Goal: Check status: Check status

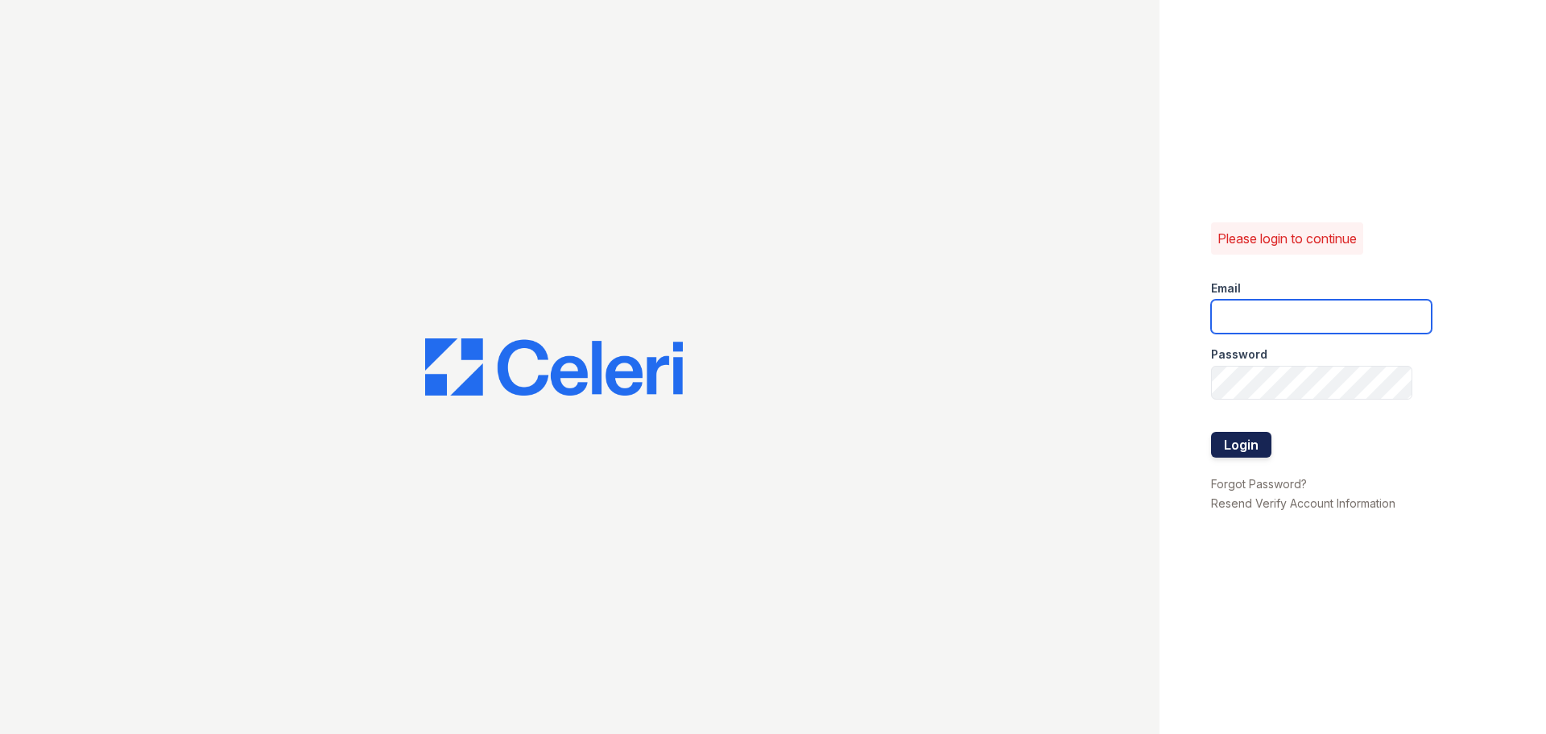
type input "kjackson@mmgmgt.com"
click at [1261, 438] on button "Login" at bounding box center [1241, 445] width 60 height 26
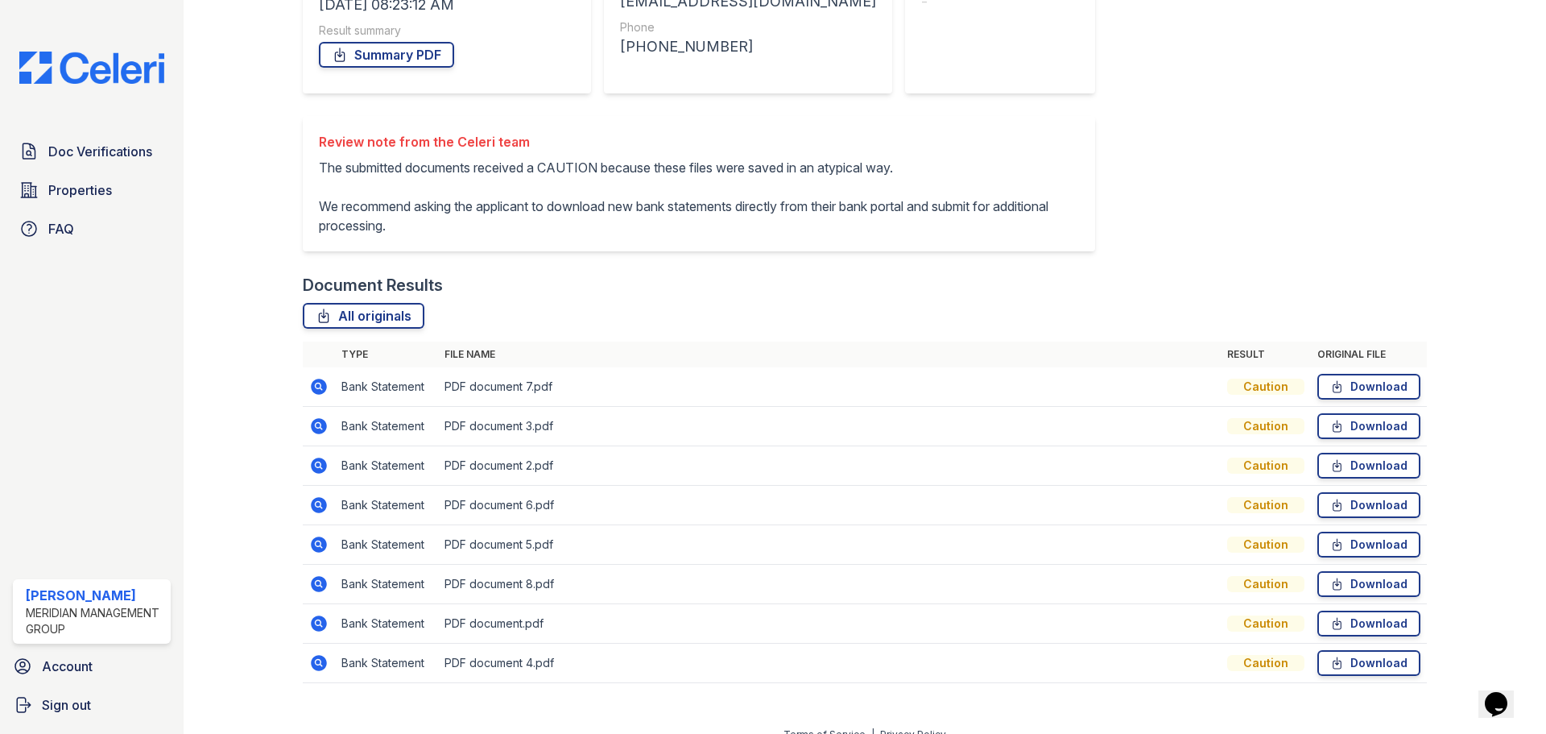
scroll to position [365, 0]
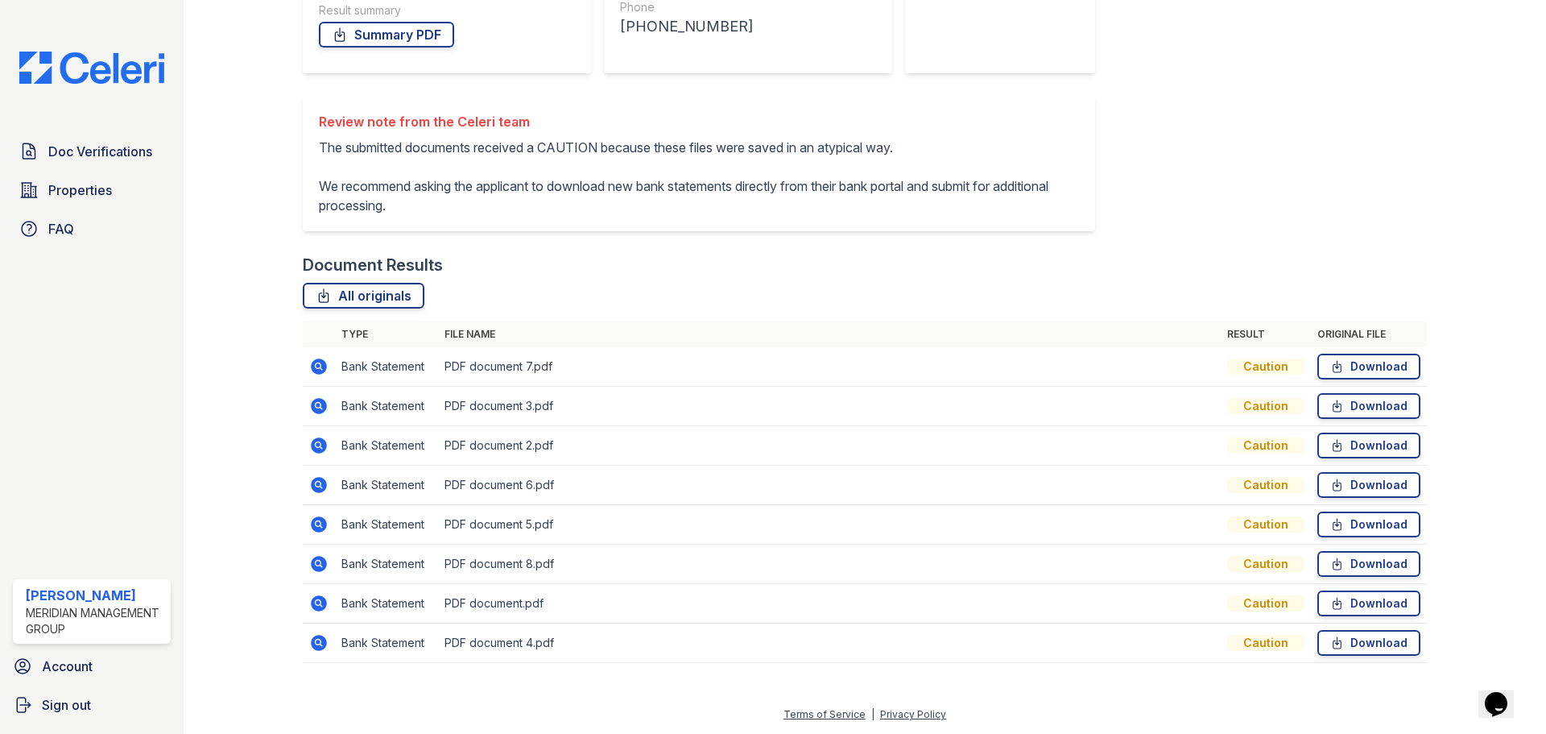
click at [315, 634] on icon at bounding box center [318, 642] width 19 height 19
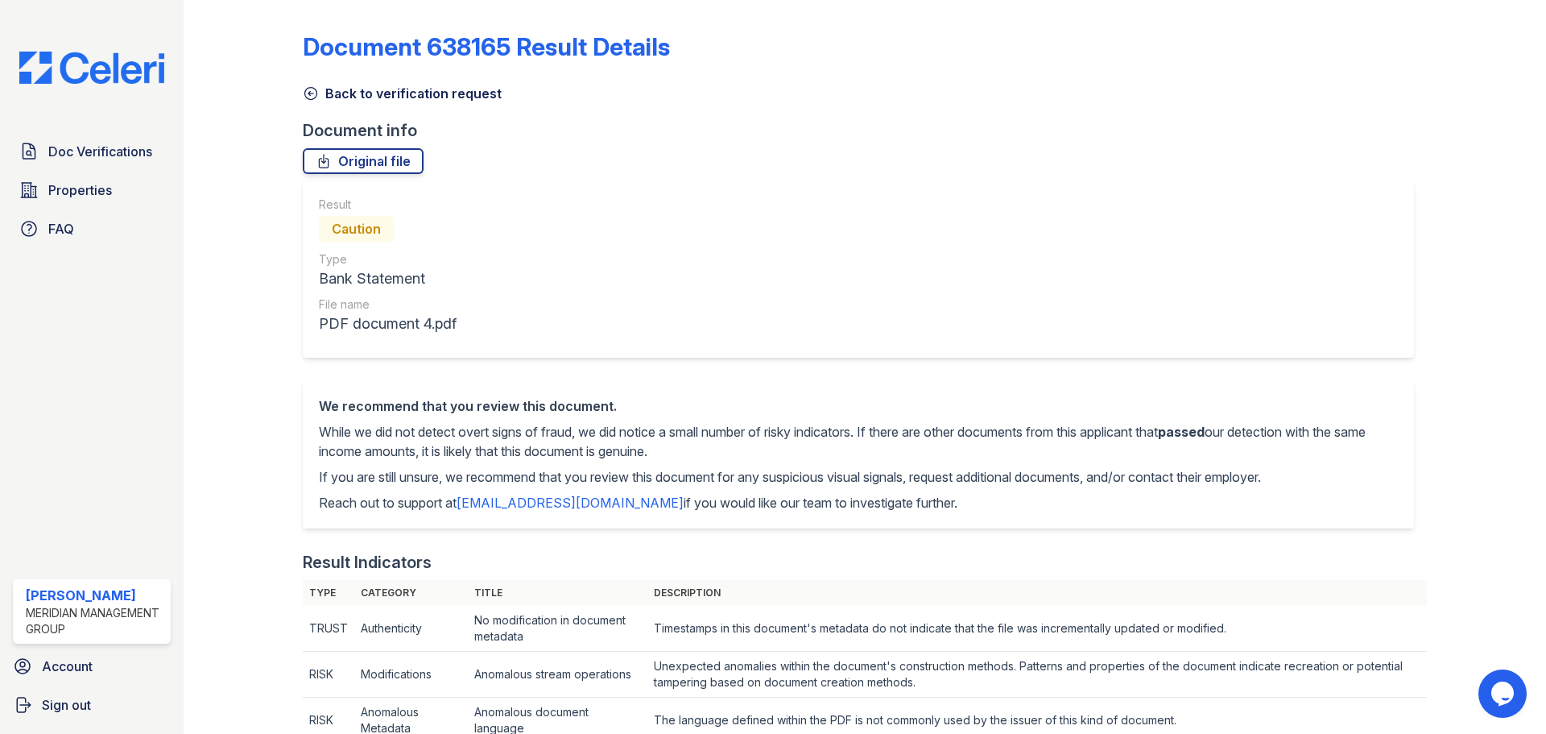
click at [389, 85] on link "Back to verification request" at bounding box center [402, 93] width 199 height 19
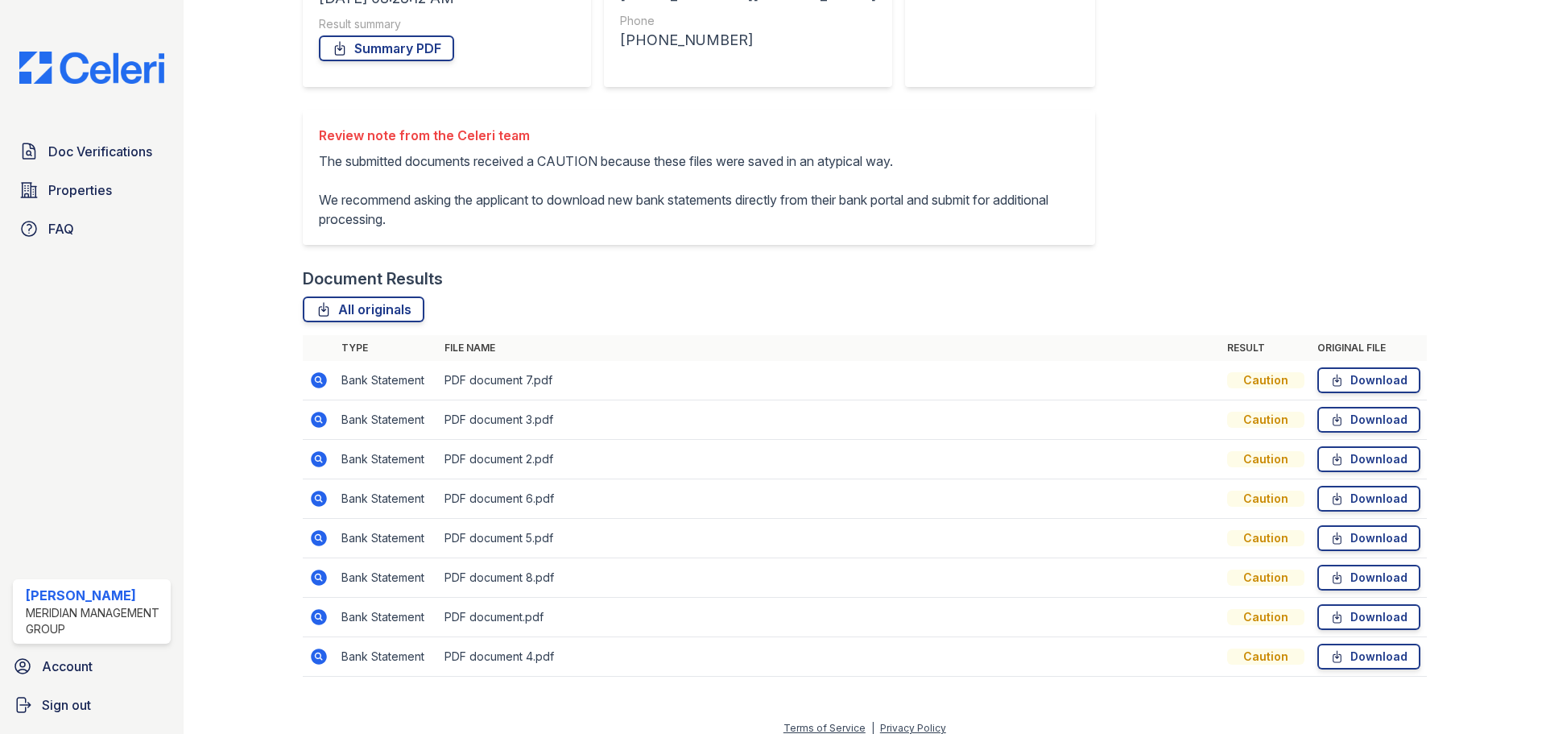
scroll to position [320, 0]
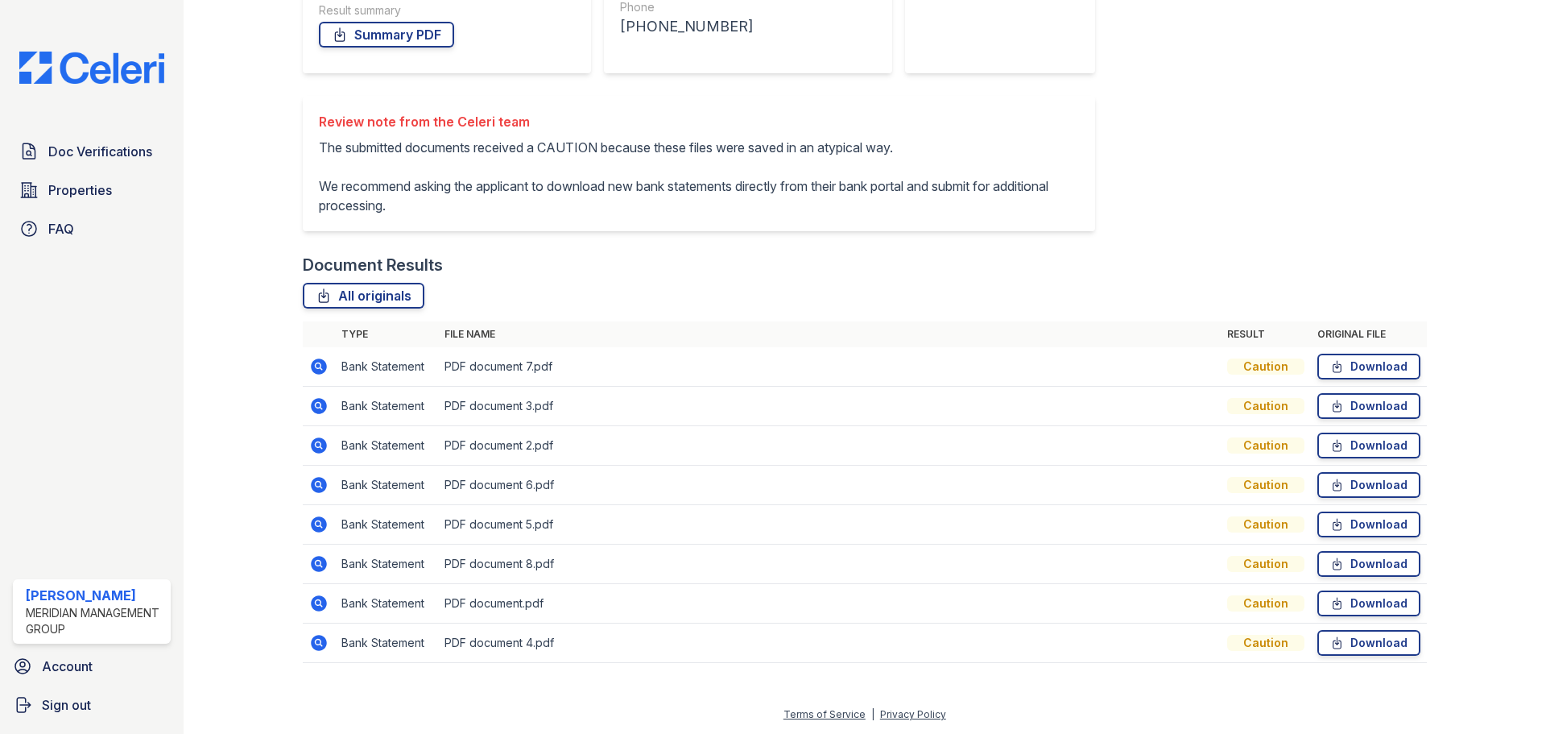
click at [330, 374] on td at bounding box center [319, 366] width 32 height 39
click at [321, 366] on icon at bounding box center [319, 366] width 16 height 16
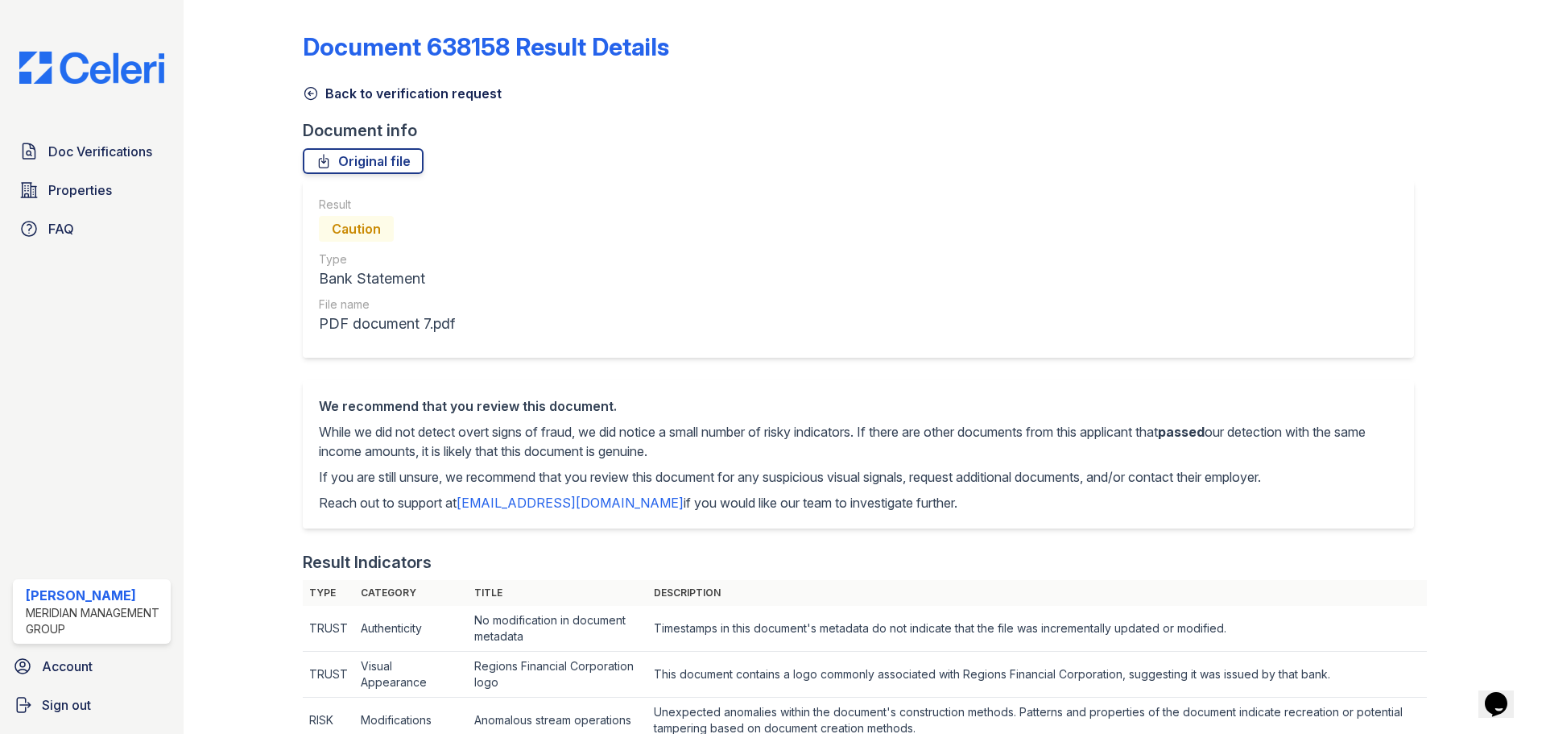
click at [340, 84] on link "Back to verification request" at bounding box center [402, 93] width 199 height 19
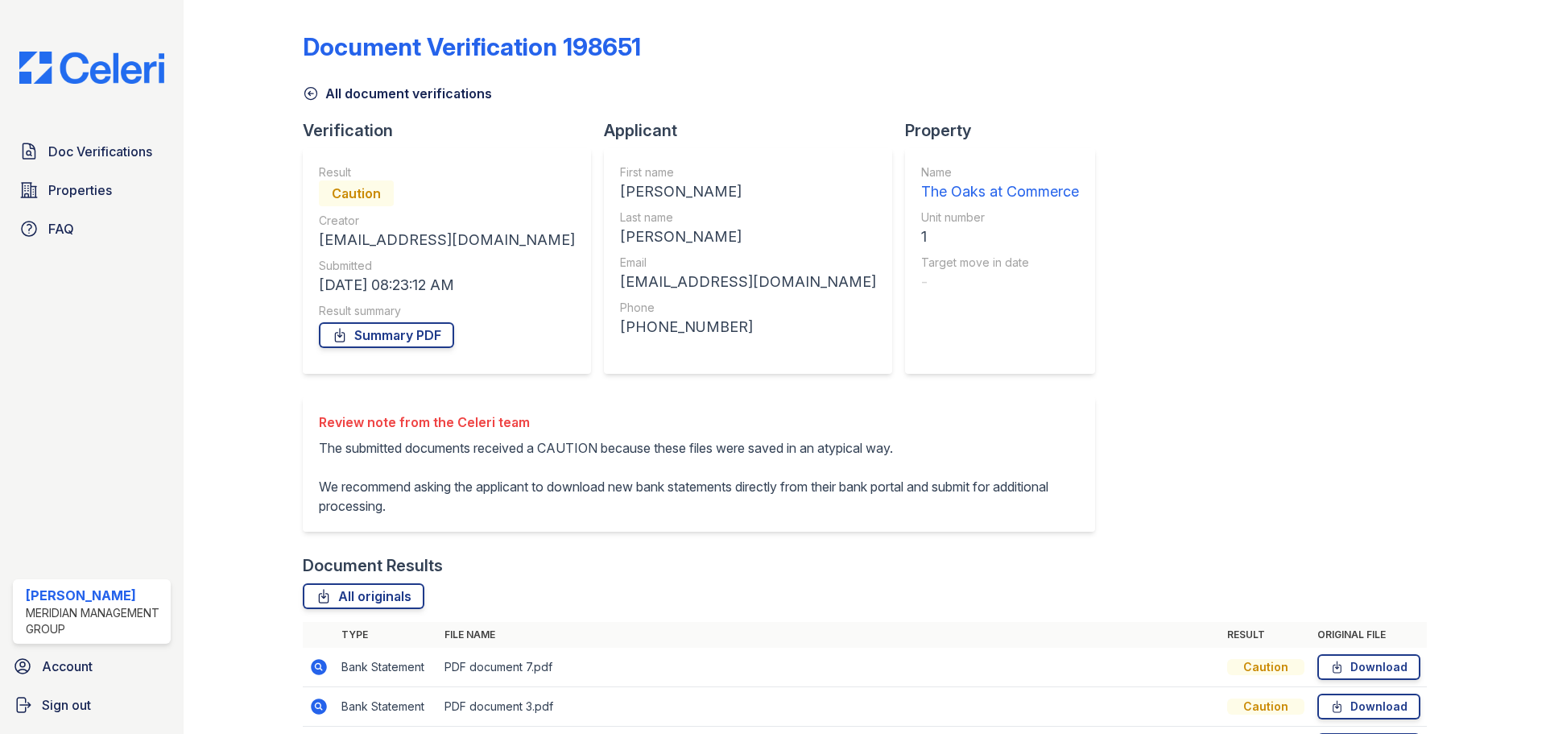
scroll to position [320, 0]
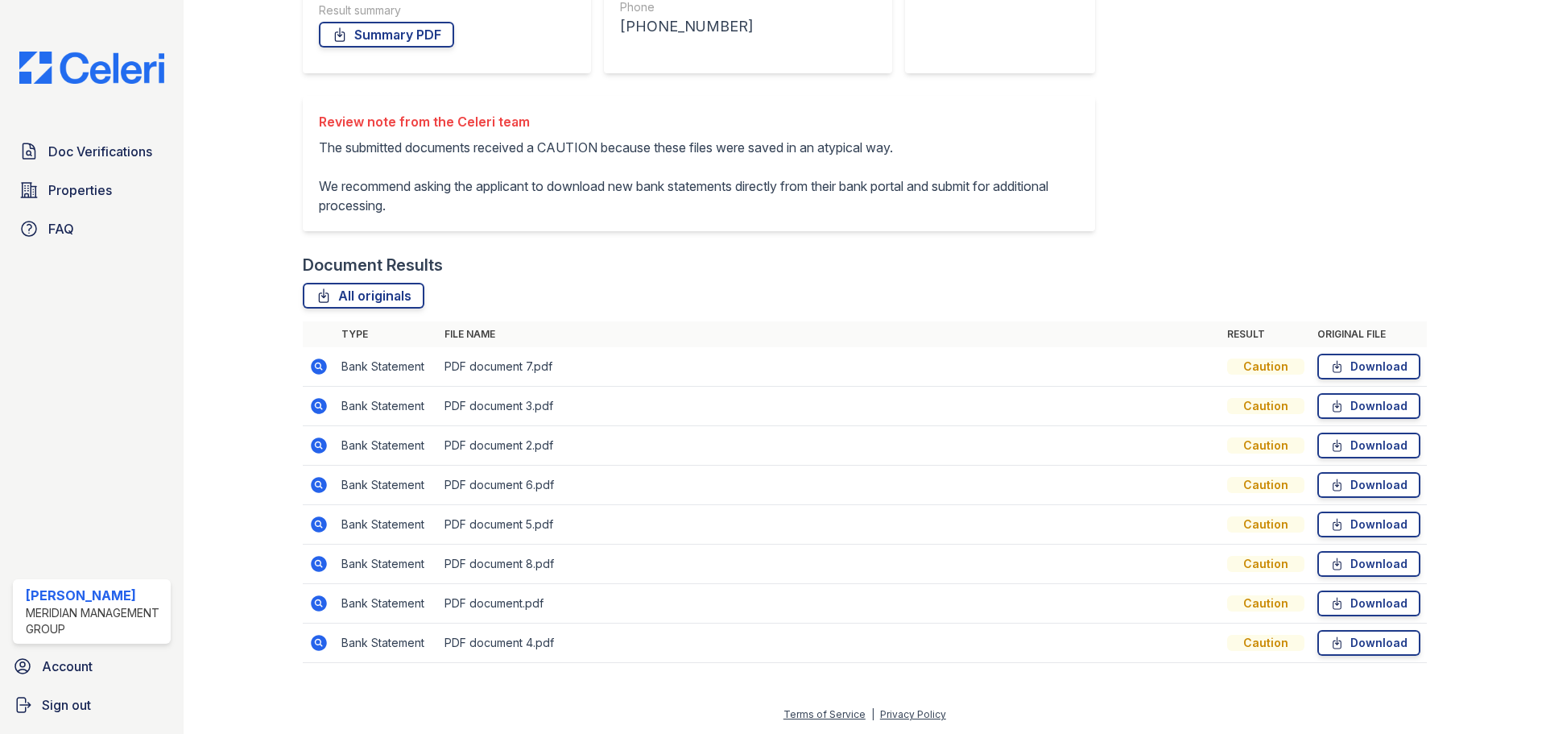
click at [320, 398] on icon at bounding box center [318, 405] width 19 height 19
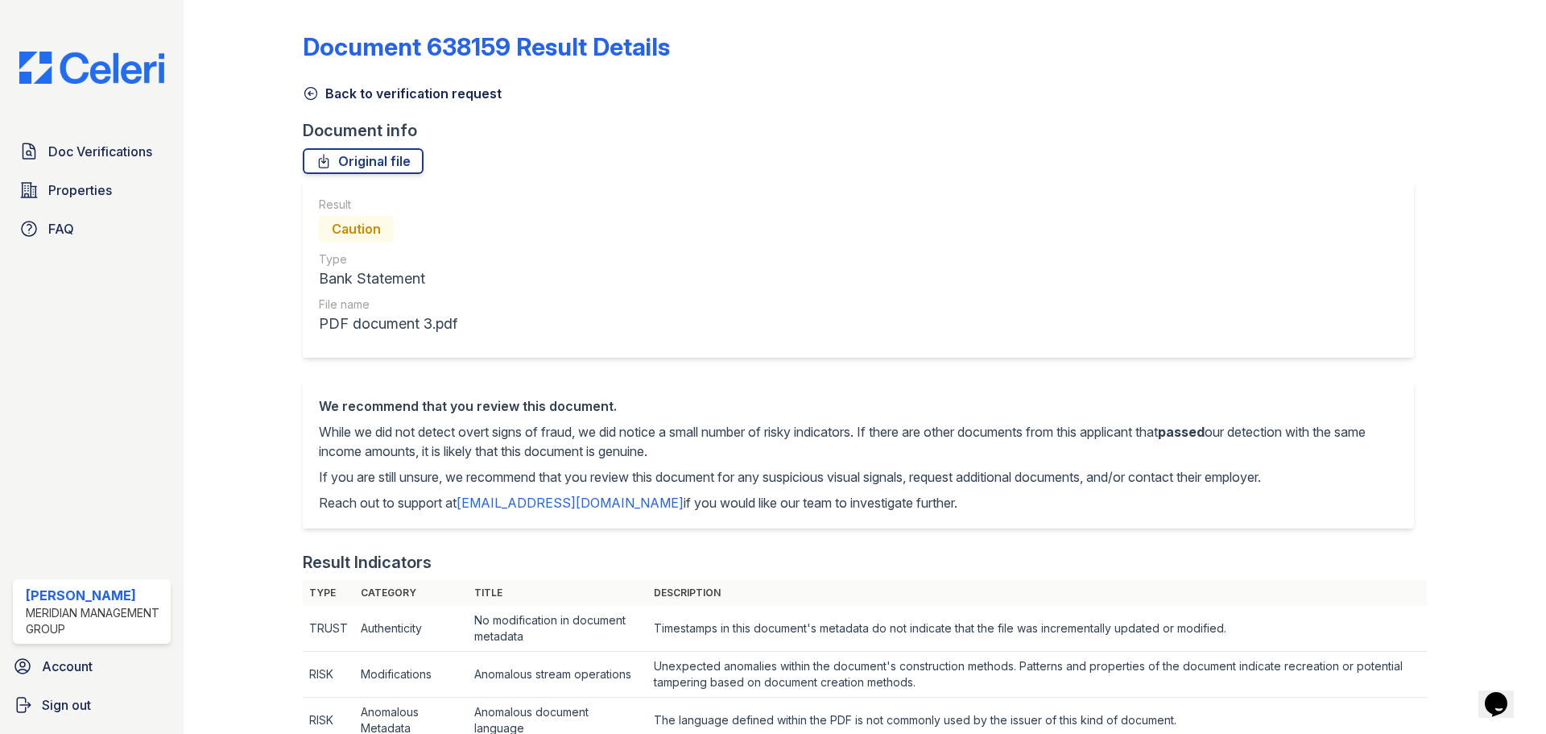
click at [360, 98] on link "Back to verification request" at bounding box center [402, 93] width 199 height 19
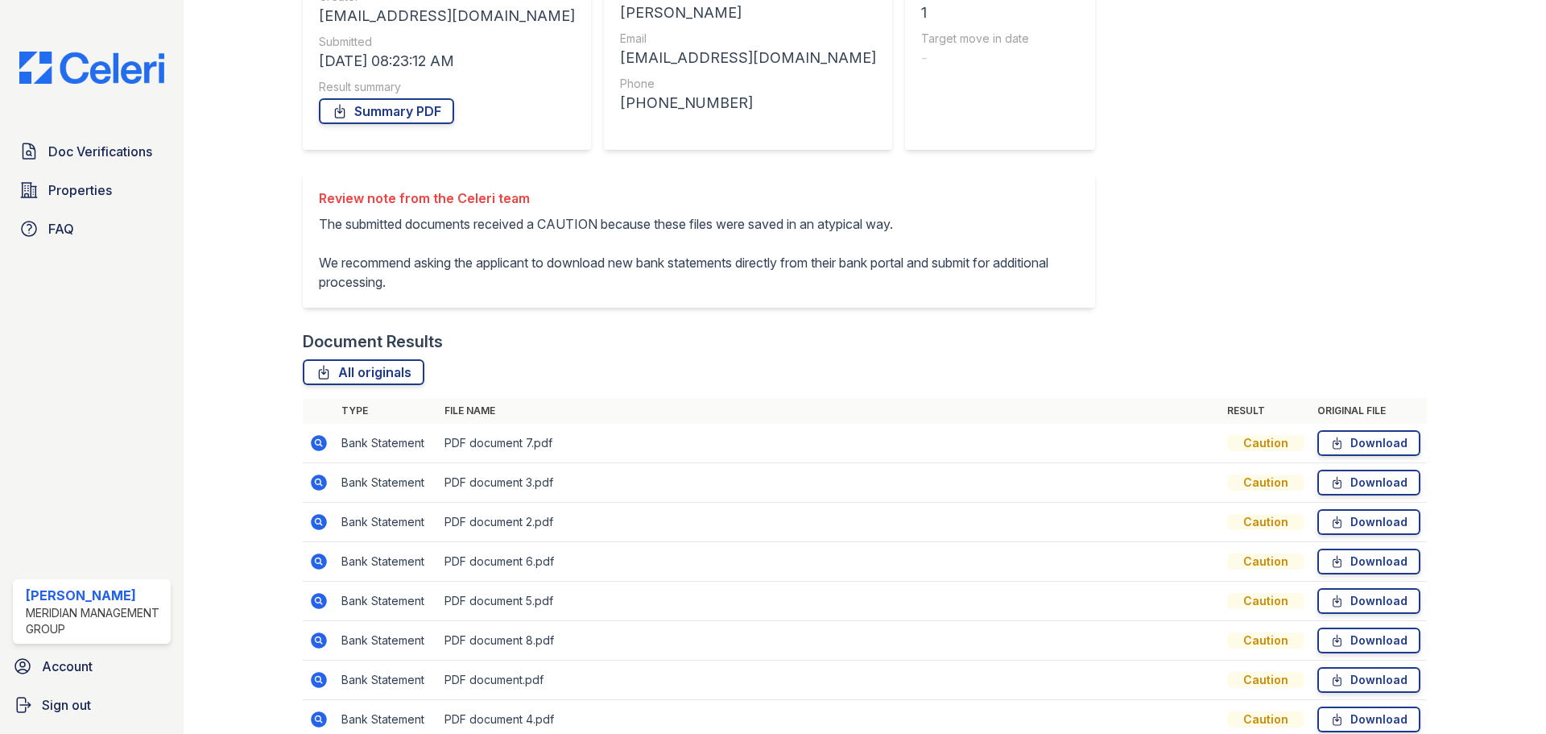
scroll to position [320, 0]
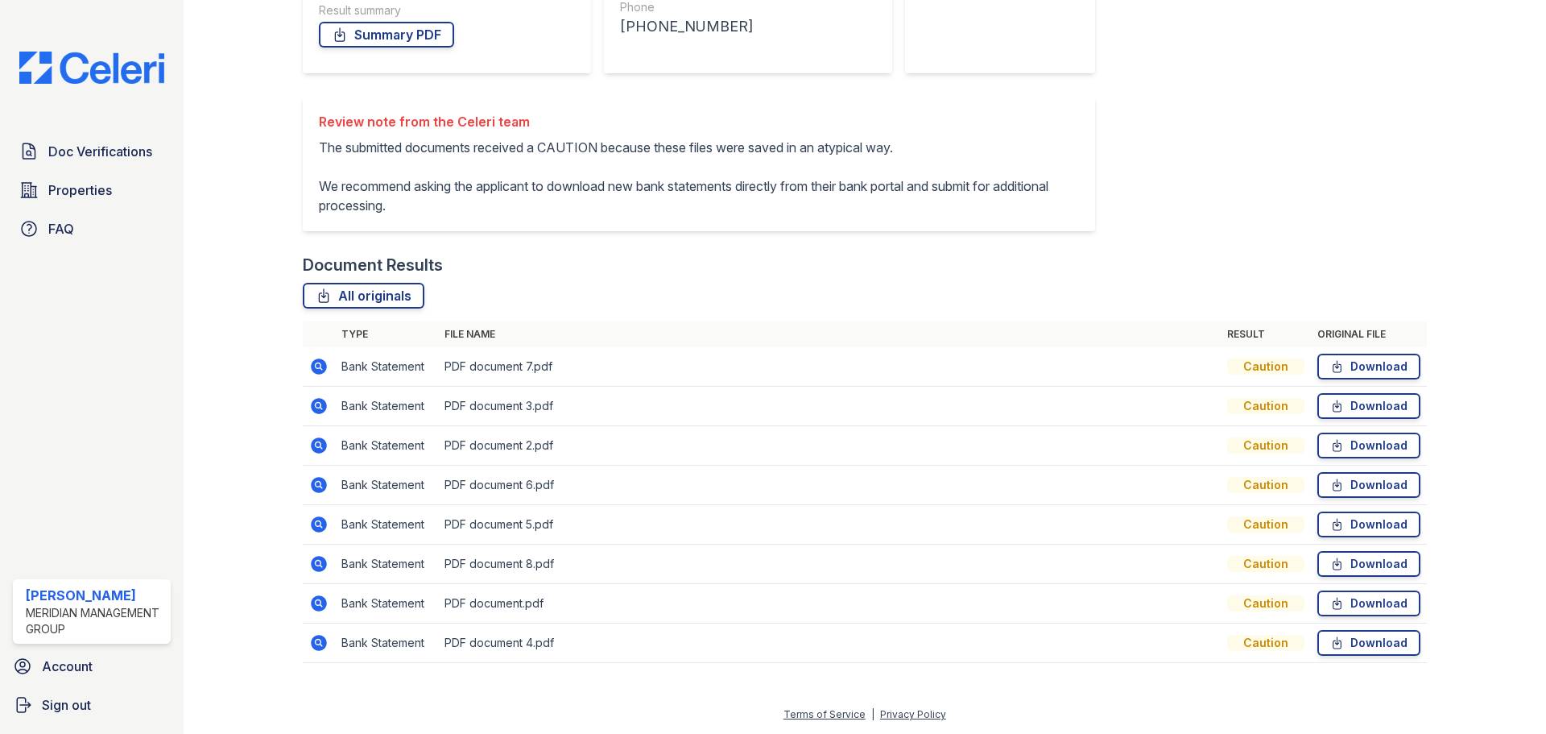
click at [318, 492] on icon at bounding box center [319, 485] width 16 height 16
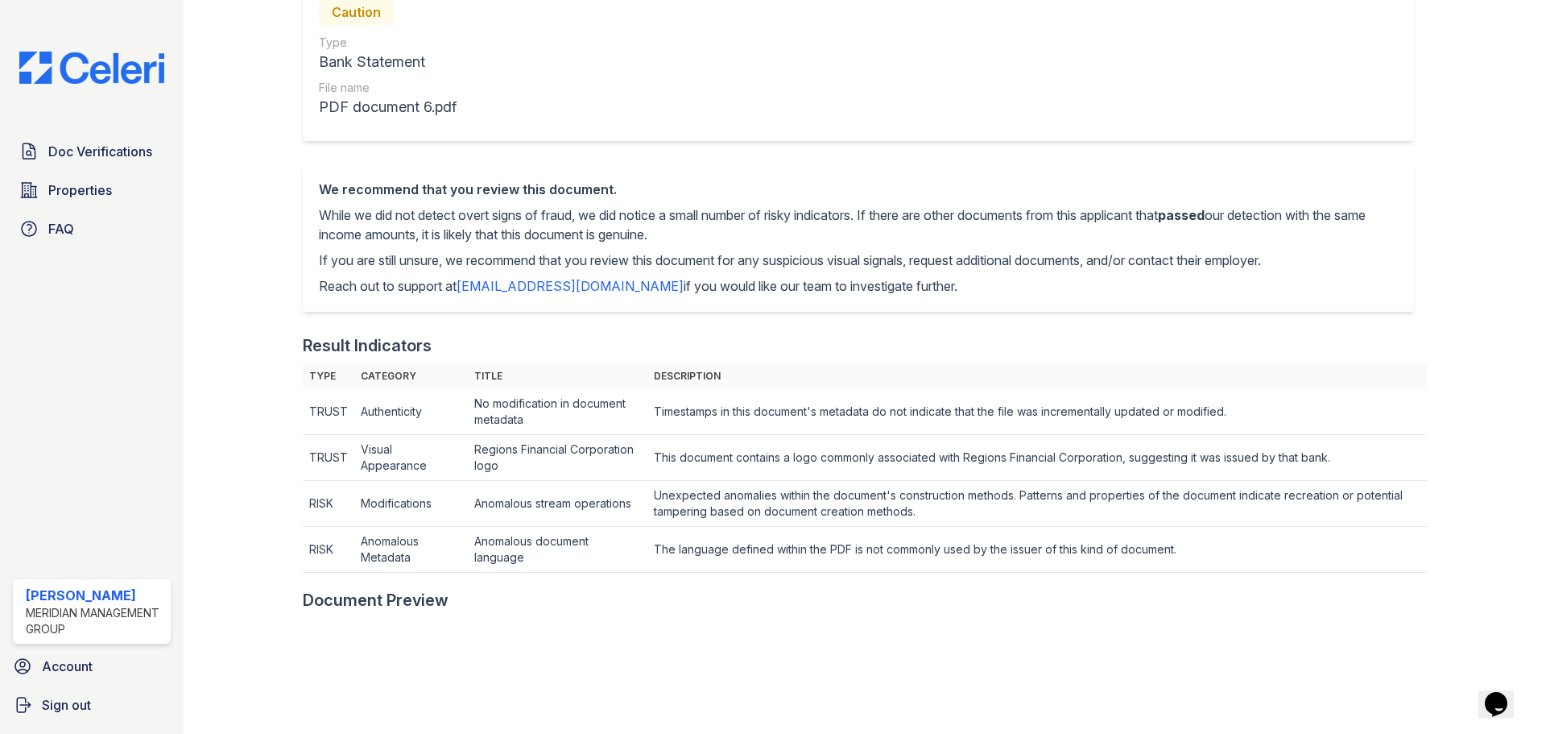
scroll to position [81, 0]
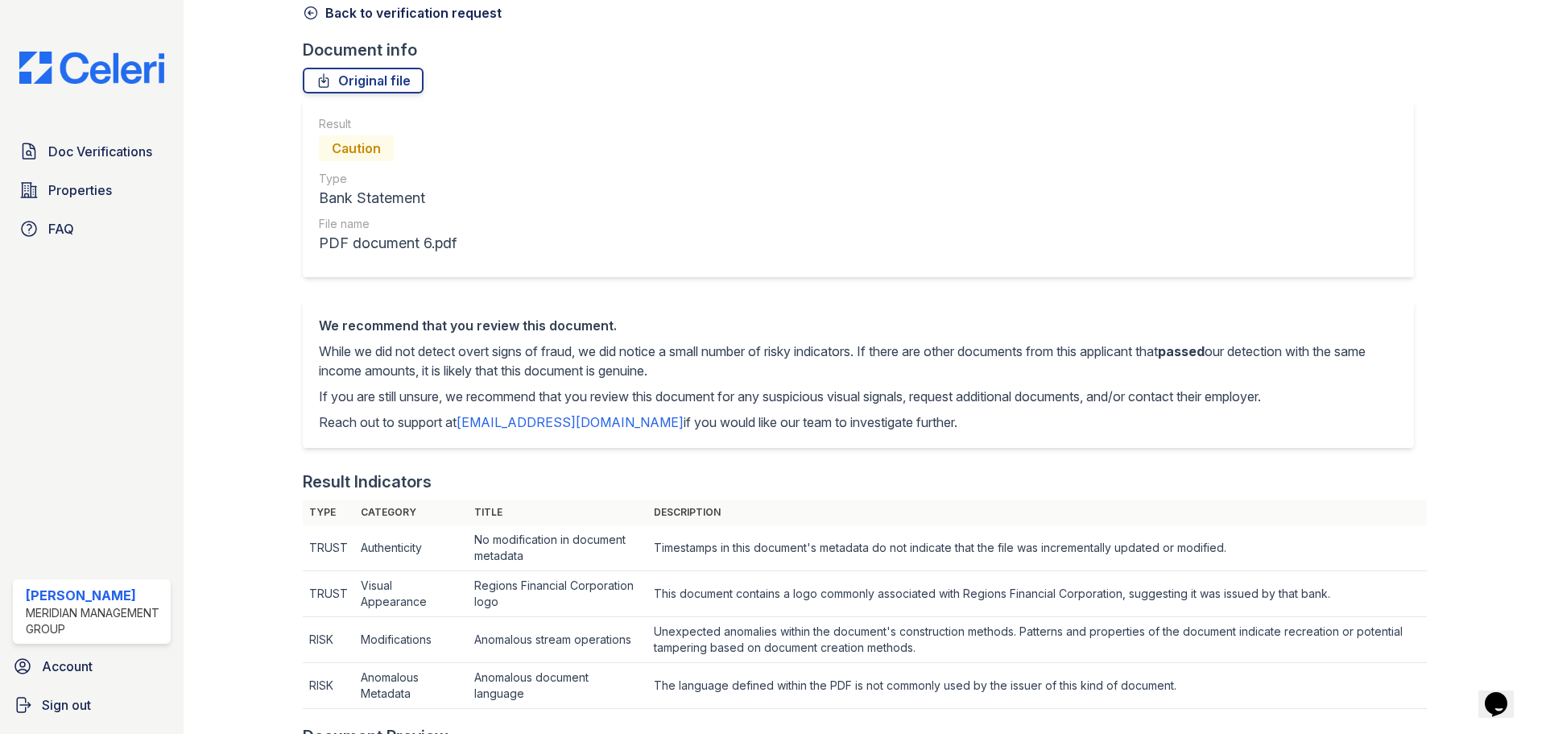
click at [381, 13] on link "Back to verification request" at bounding box center [402, 12] width 199 height 19
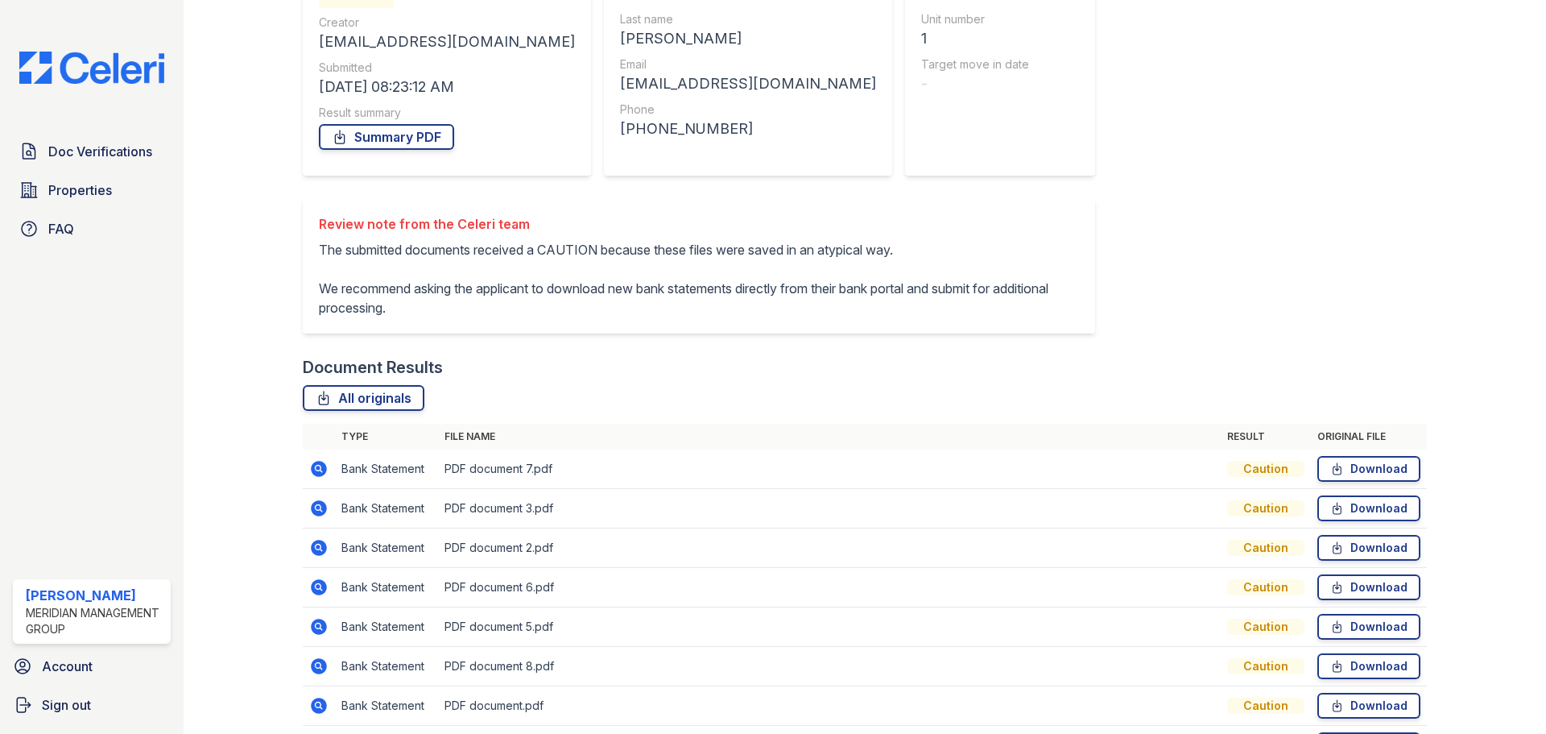
scroll to position [320, 0]
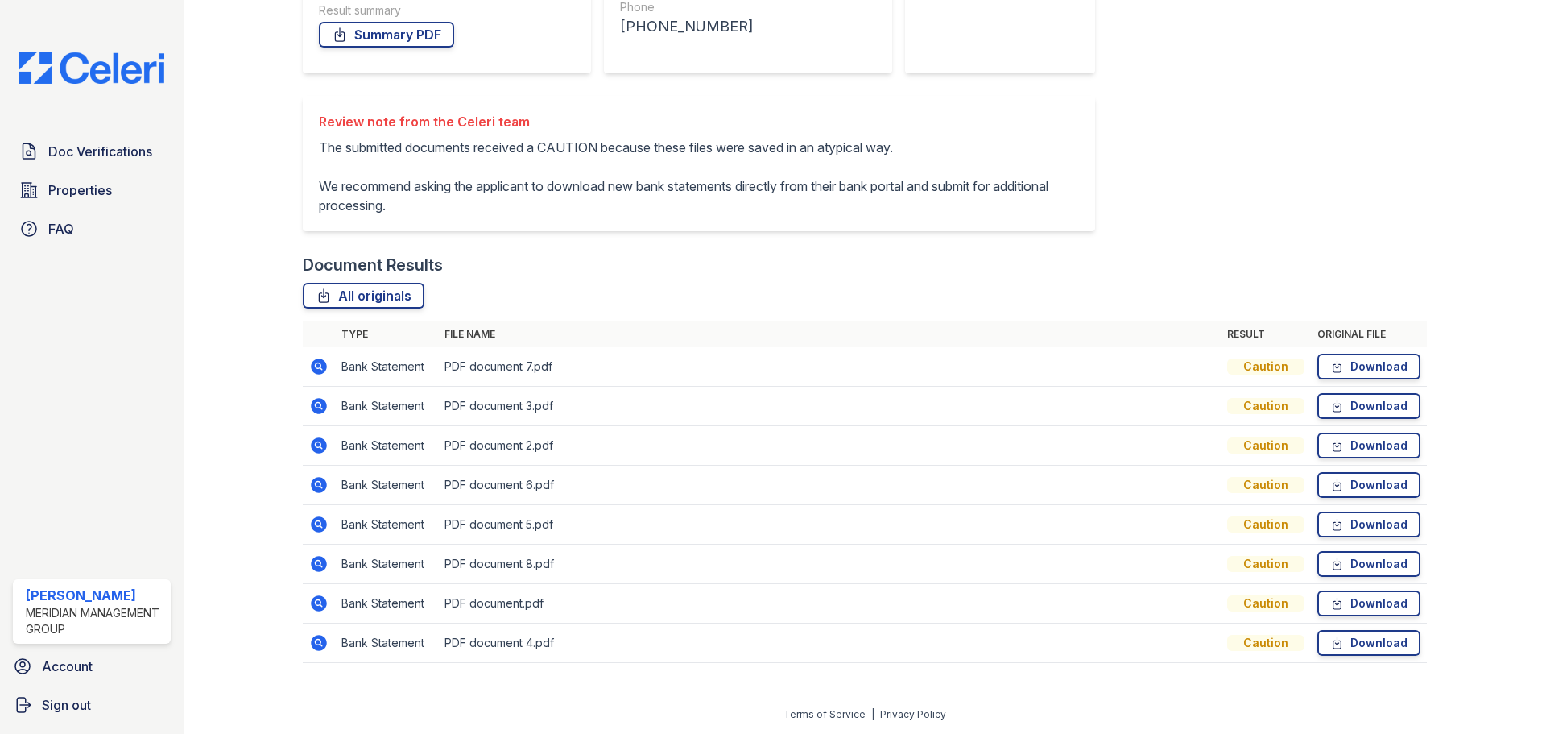
click at [316, 523] on icon at bounding box center [318, 523] width 4 height 4
